Goal: Find specific page/section: Find specific page/section

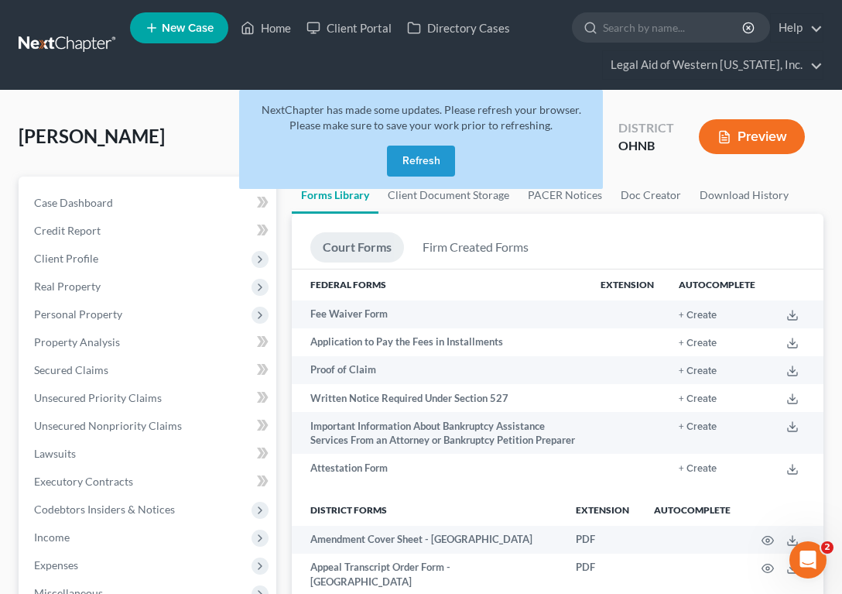
drag, startPoint x: 0, startPoint y: 0, endPoint x: 434, endPoint y: 163, distance: 463.6
click at [434, 163] on button "Refresh" at bounding box center [421, 161] width 68 height 31
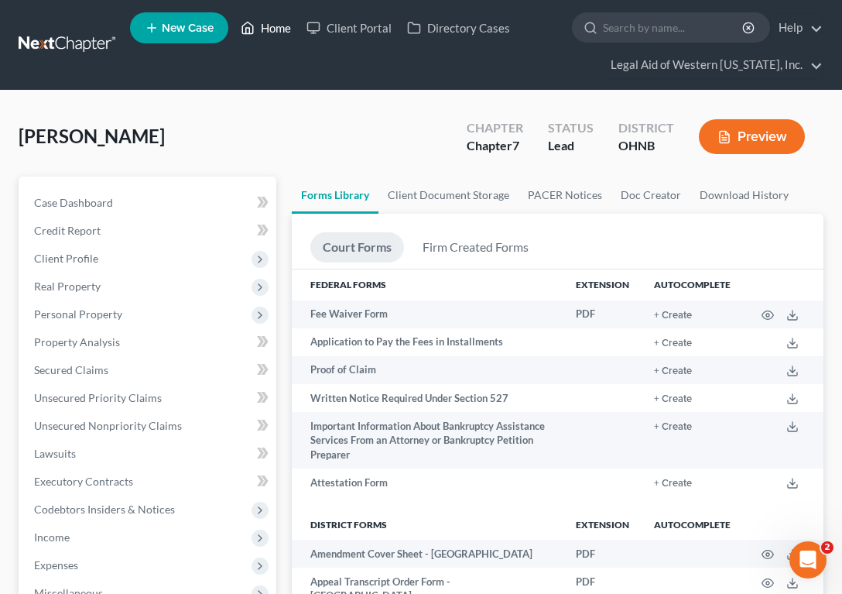
click at [276, 24] on link "Home" at bounding box center [266, 28] width 66 height 28
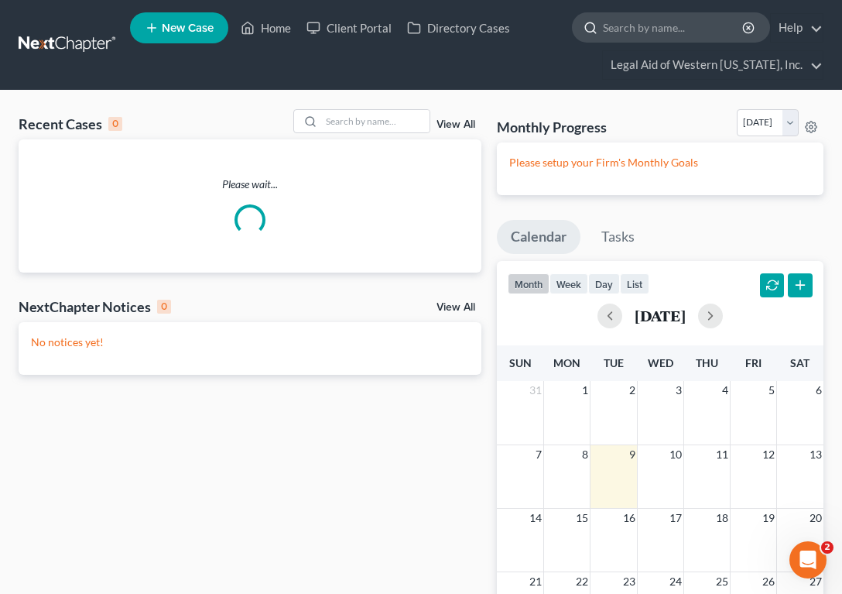
click at [653, 33] on input "search" at bounding box center [674, 27] width 142 height 29
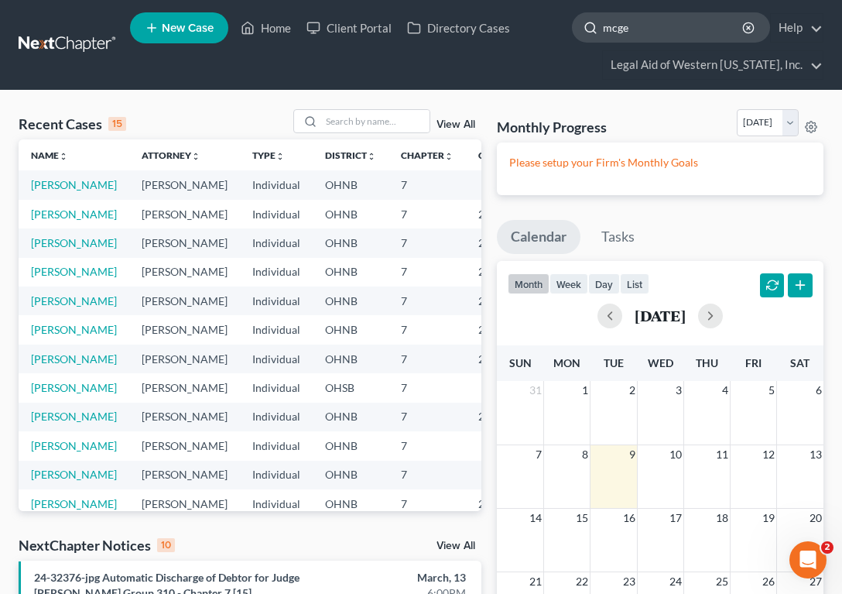
type input "mcgee"
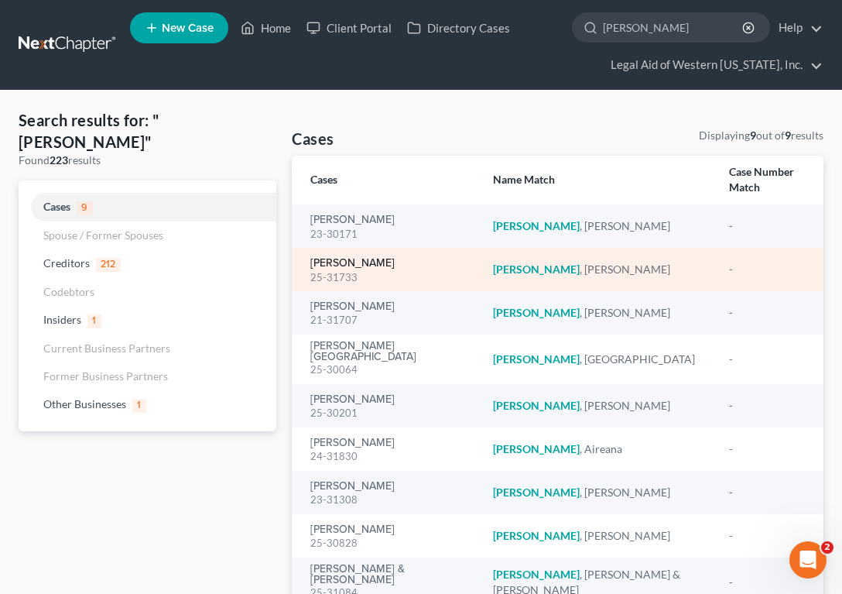
click at [369, 258] on link "McGee, Monique" at bounding box center [352, 263] width 84 height 11
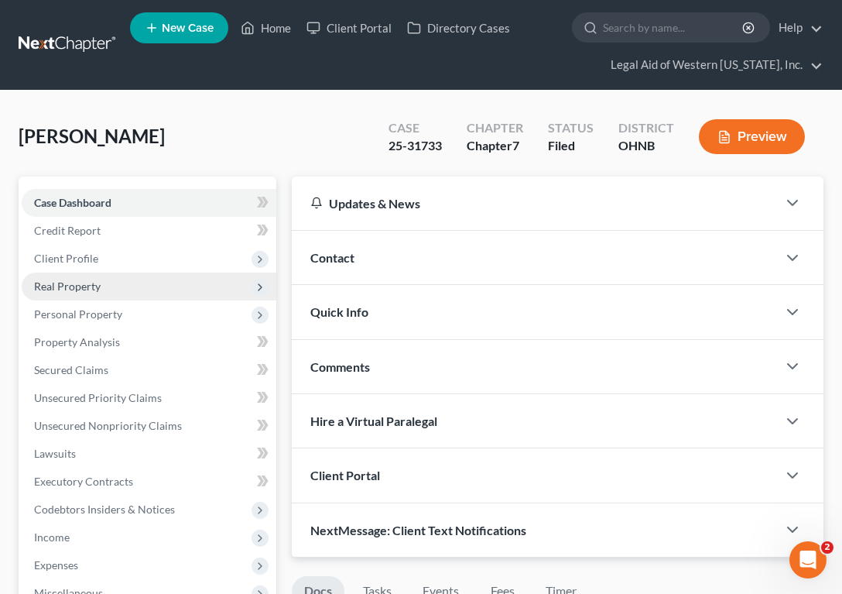
click at [108, 291] on span "Real Property" at bounding box center [149, 286] width 255 height 28
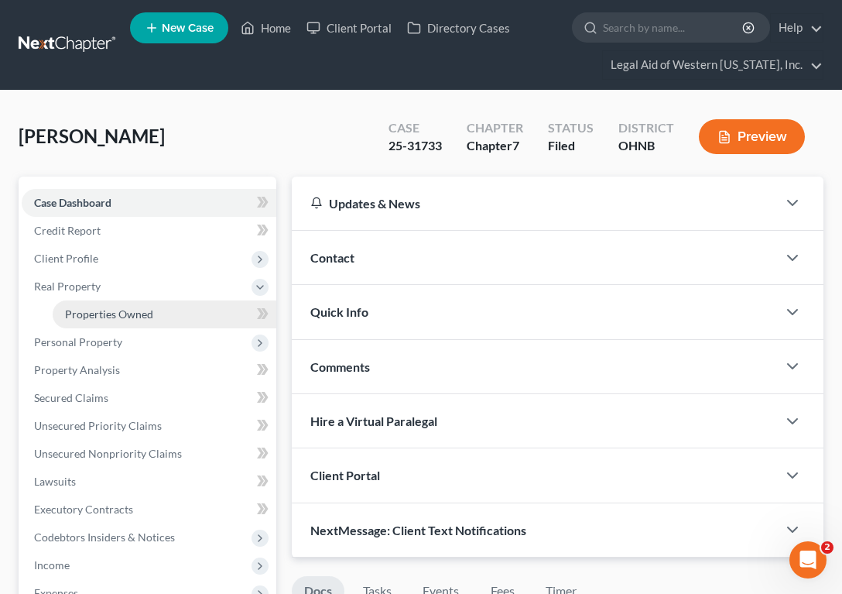
click at [112, 305] on link "Properties Owned" at bounding box center [165, 314] width 224 height 28
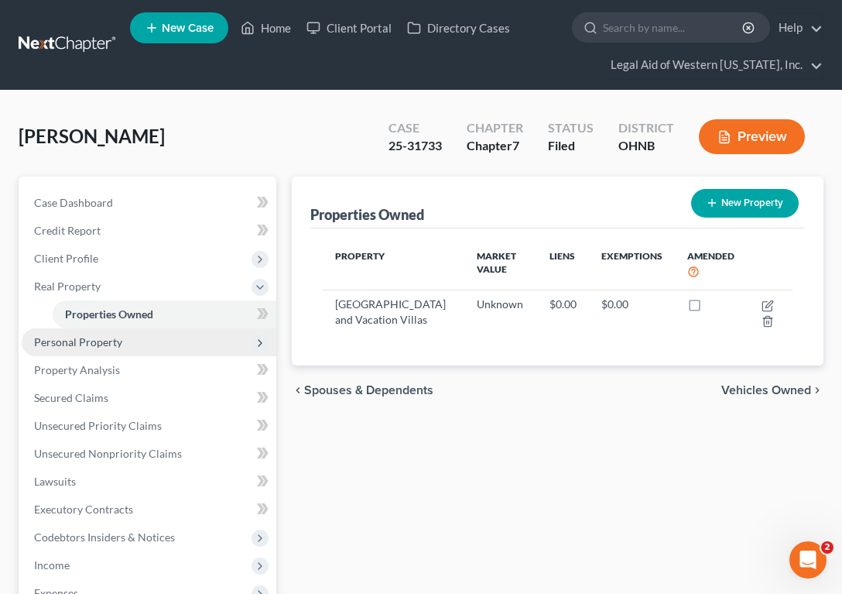
click at [130, 344] on span "Personal Property" at bounding box center [149, 342] width 255 height 28
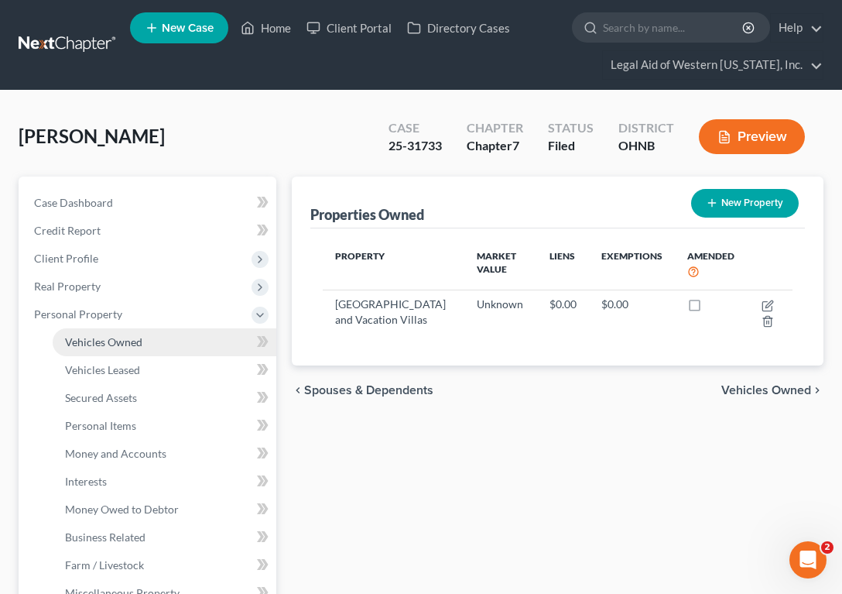
click at [130, 343] on span "Vehicles Owned" at bounding box center [103, 341] width 77 height 13
